Goal: Book appointment/travel/reservation

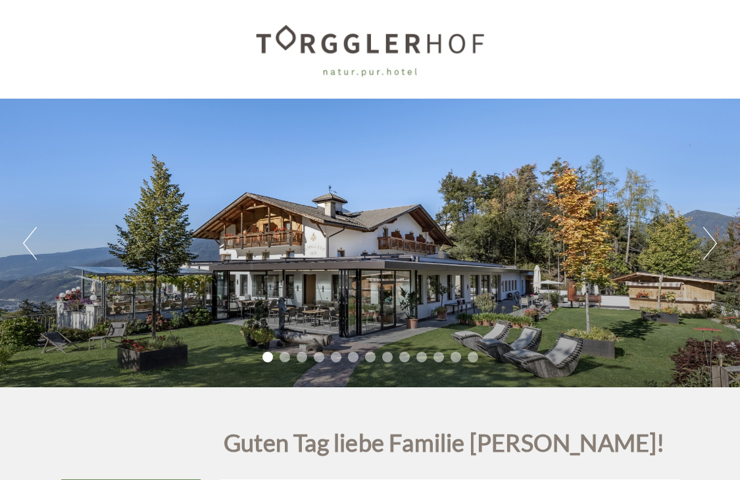
click at [593, 34] on div at bounding box center [371, 50] width 606 height 86
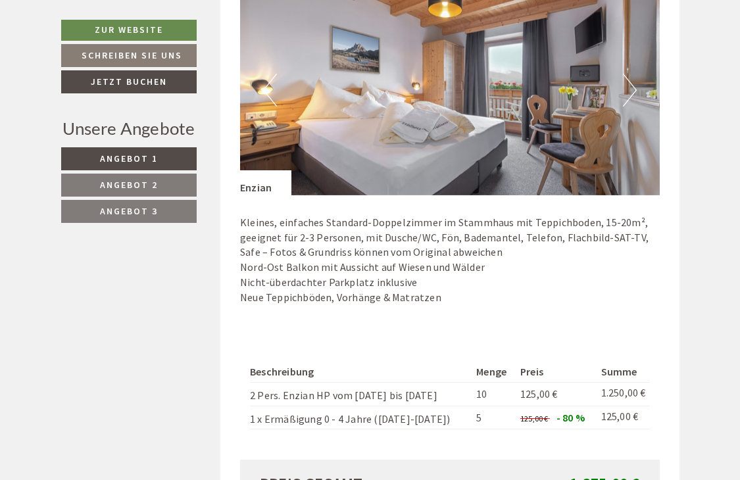
scroll to position [1618, 0]
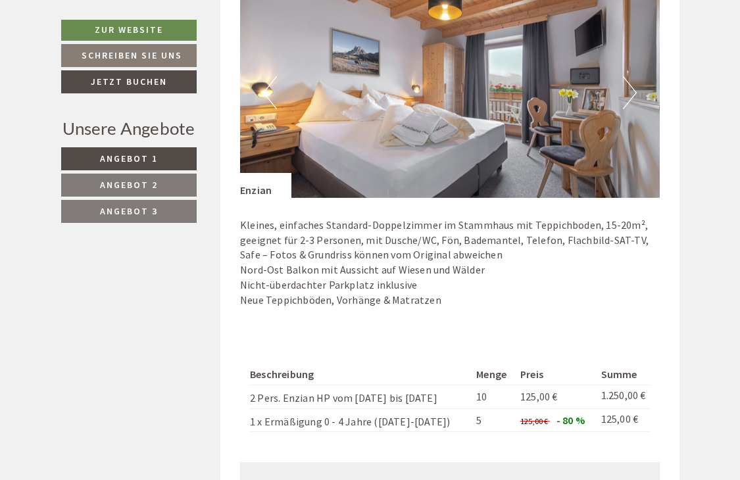
click at [630, 90] on button "Next" at bounding box center [630, 92] width 14 height 33
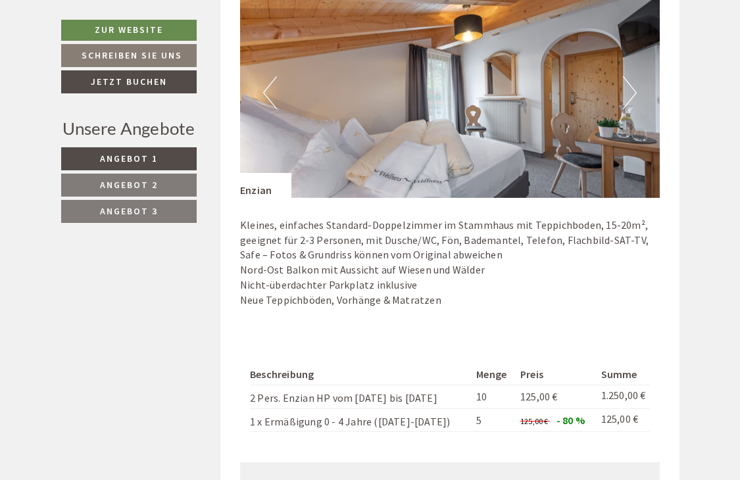
click at [630, 90] on button "Next" at bounding box center [630, 92] width 14 height 33
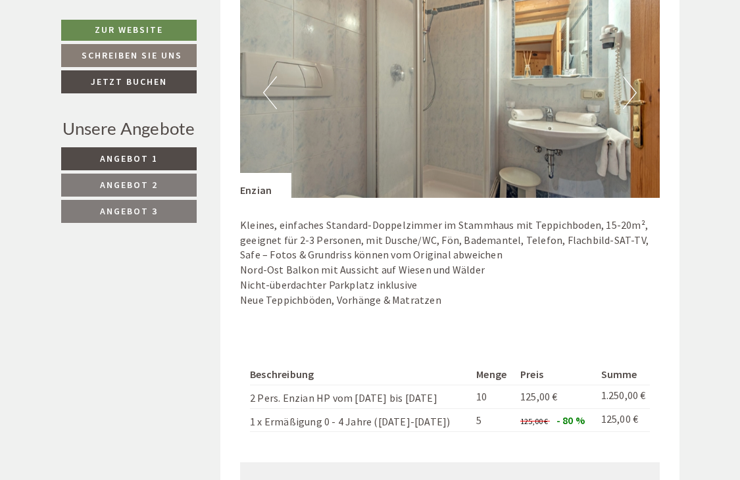
click at [630, 90] on button "Next" at bounding box center [630, 92] width 14 height 33
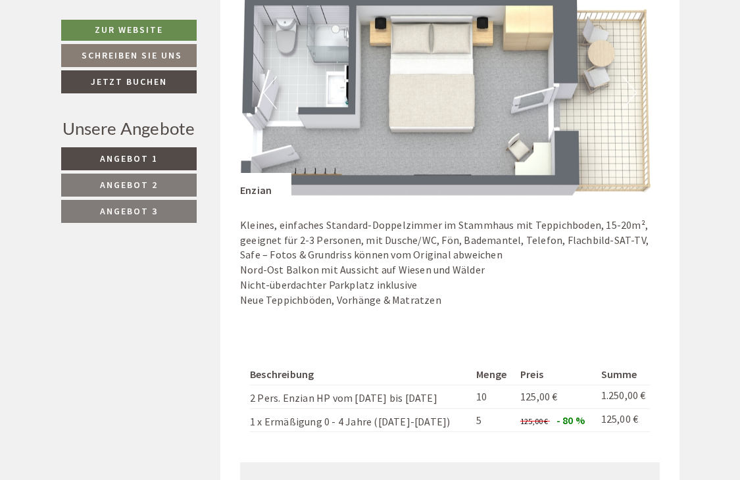
click at [630, 90] on button "Next" at bounding box center [630, 92] width 14 height 33
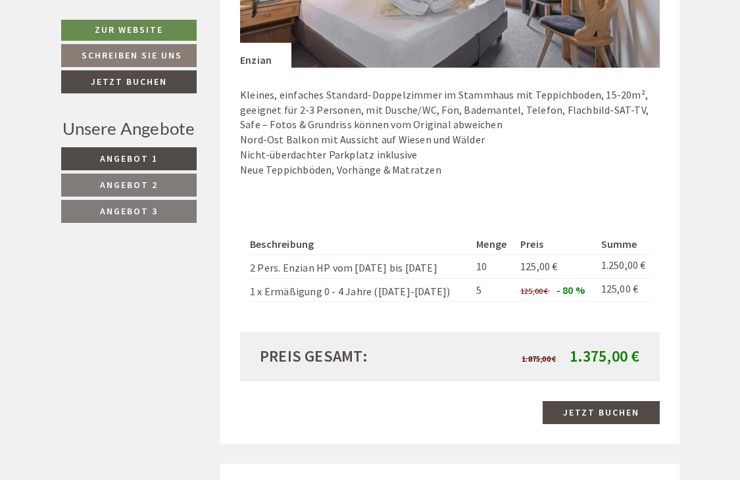
scroll to position [1749, 0]
click at [603, 408] on link "Jetzt buchen" at bounding box center [601, 412] width 117 height 23
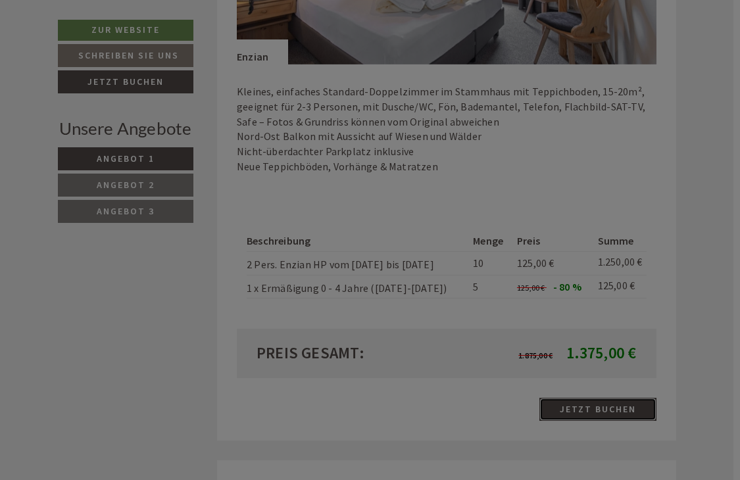
click at [540, 398] on link "Jetzt buchen" at bounding box center [598, 409] width 117 height 23
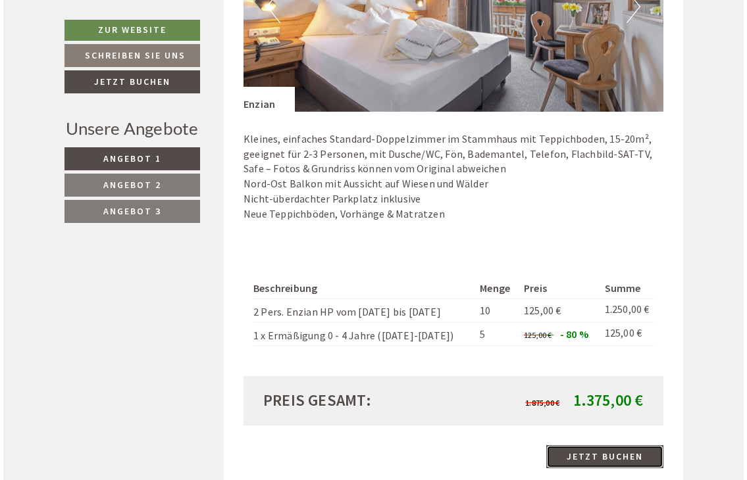
scroll to position [1697, 0]
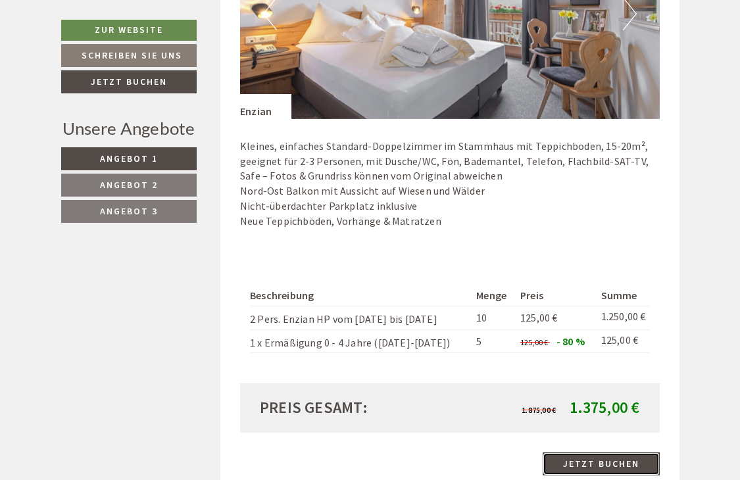
click at [608, 463] on link "Jetzt buchen" at bounding box center [601, 464] width 117 height 23
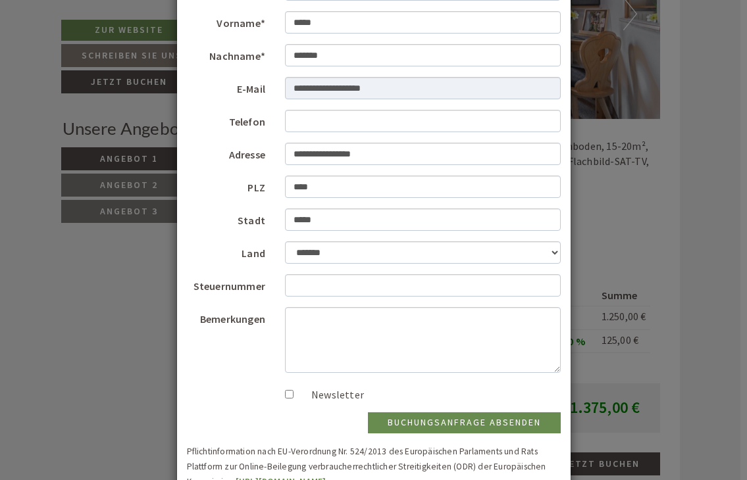
scroll to position [112, 0]
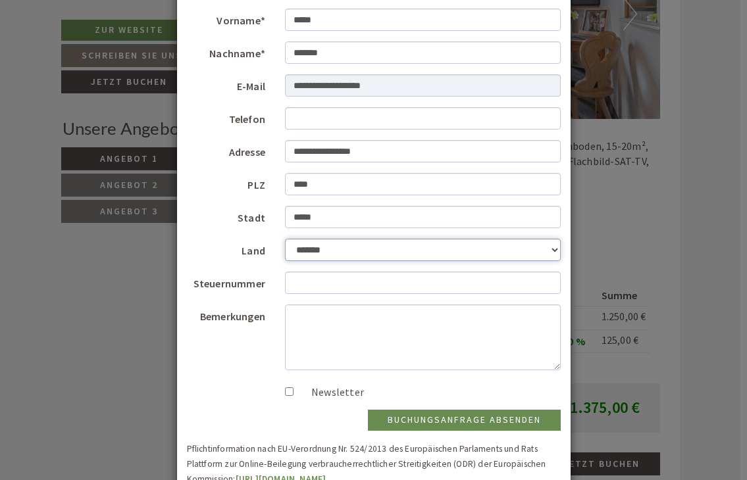
click at [432, 246] on select "**********" at bounding box center [423, 250] width 276 height 22
select select "*"
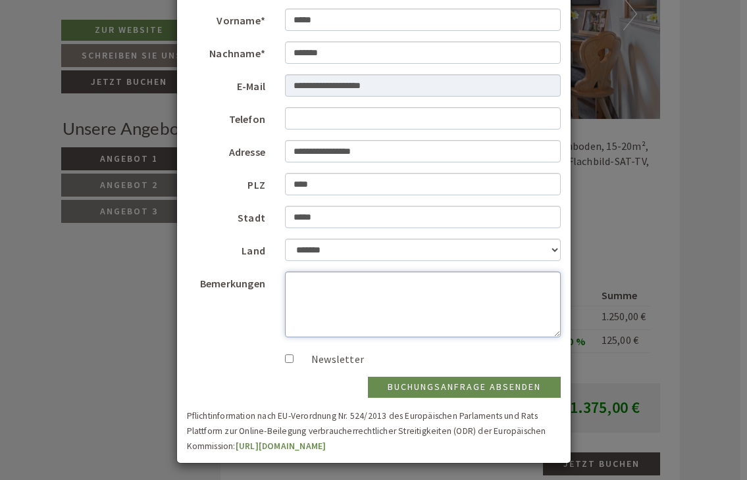
click at [311, 318] on textarea "Bemerkungen" at bounding box center [423, 305] width 276 height 66
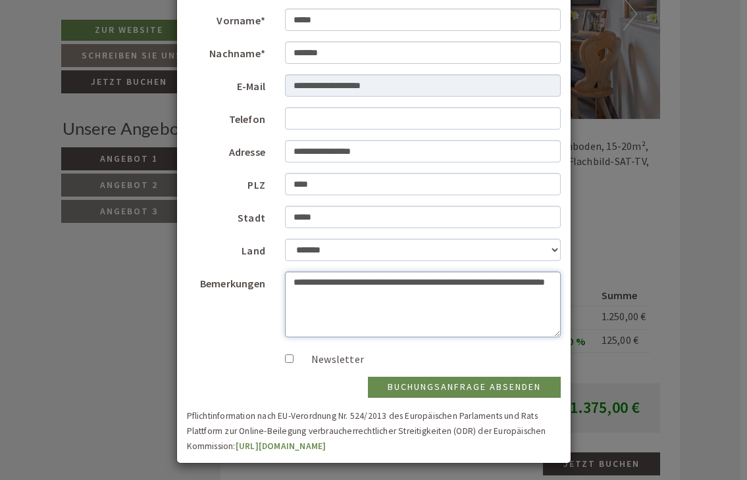
click at [386, 279] on textarea "**********" at bounding box center [423, 305] width 276 height 66
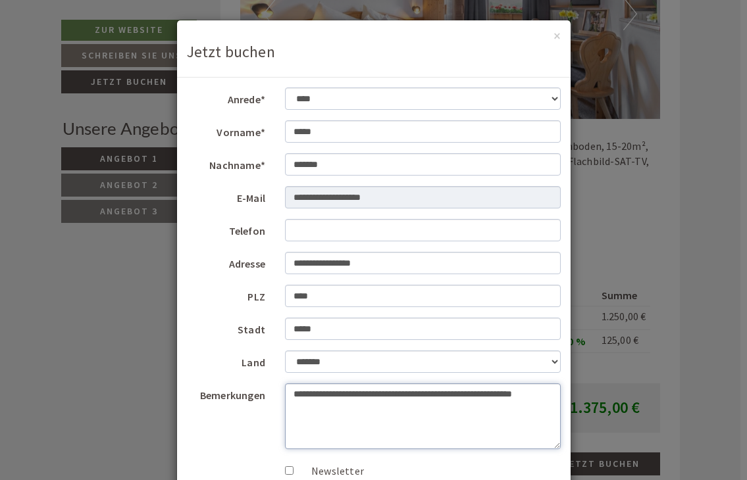
scroll to position [115, 0]
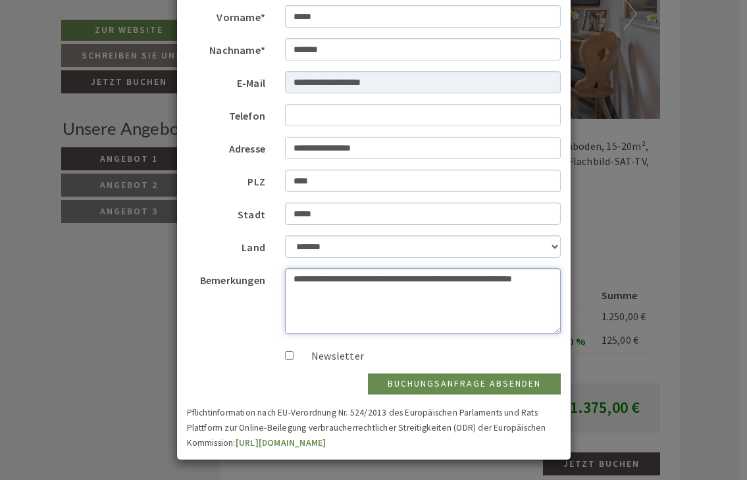
type textarea "**********"
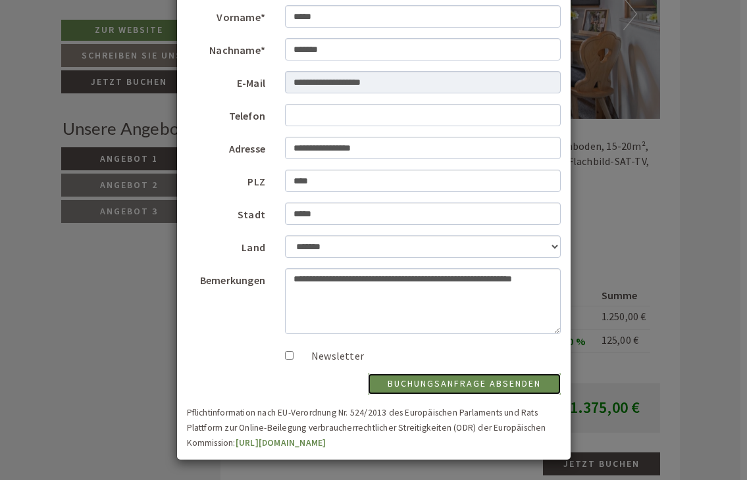
click at [473, 391] on button "Buchungsanfrage absenden" at bounding box center [464, 384] width 193 height 21
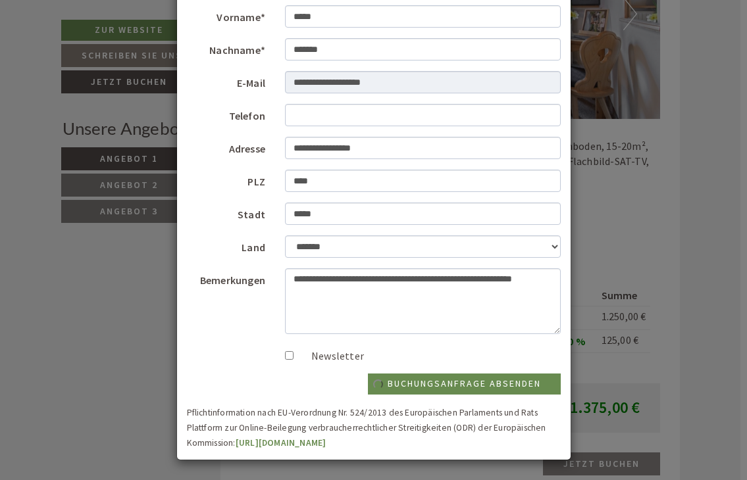
scroll to position [0, 0]
